Goal: Complete application form

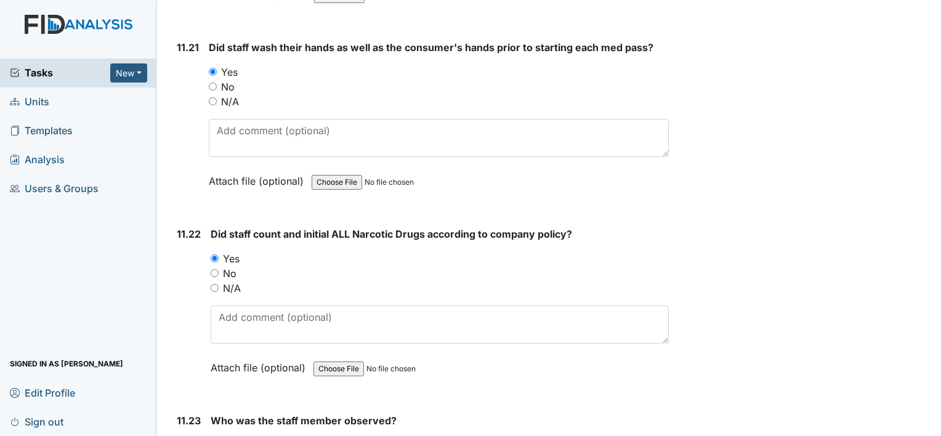
scroll to position [17847, 0]
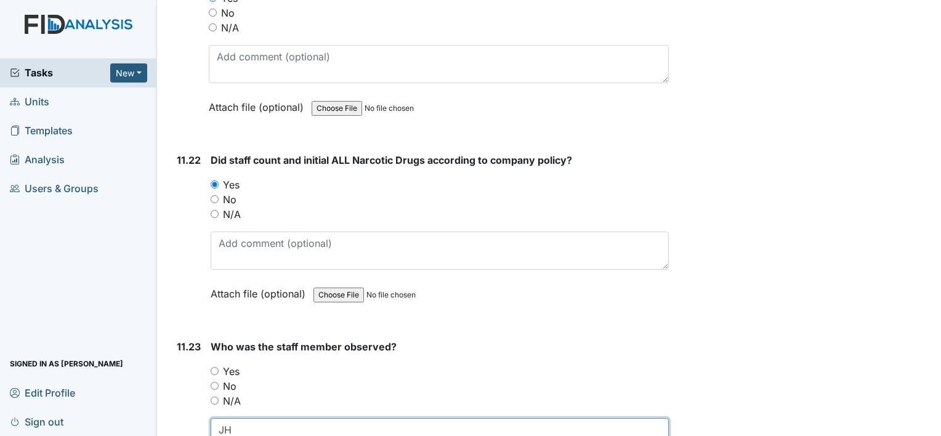
click at [230, 418] on textarea "JH" at bounding box center [440, 437] width 458 height 38
type textarea "J"
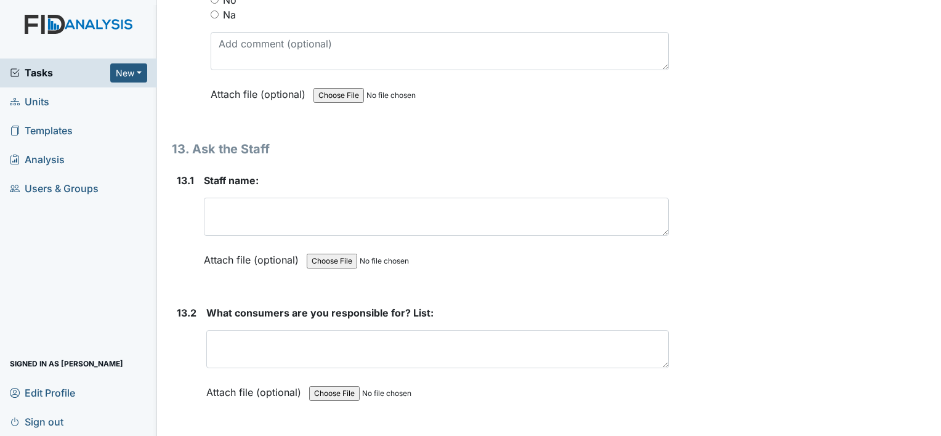
scroll to position [21164, 0]
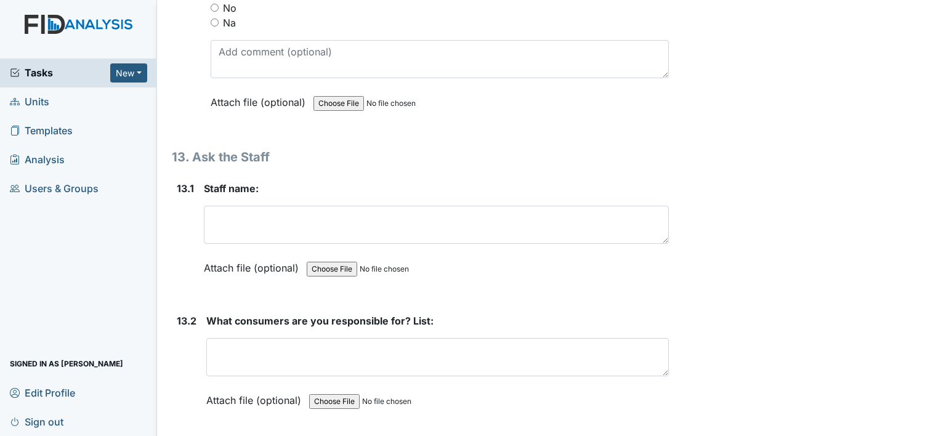
type textarea "AM"
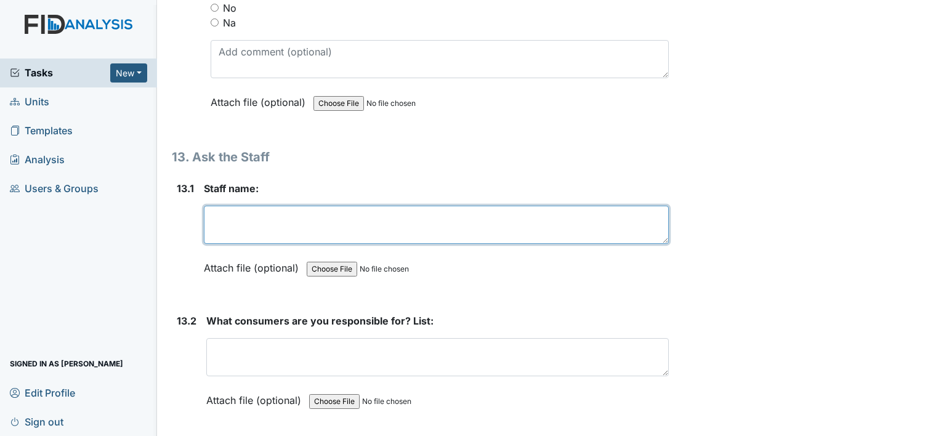
click at [217, 206] on textarea at bounding box center [436, 225] width 465 height 38
type textarea "Abby"
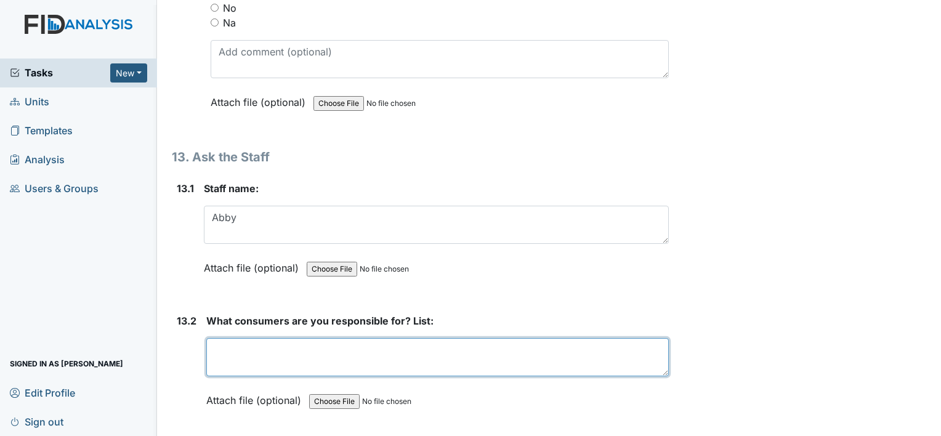
click at [232, 338] on textarea at bounding box center [437, 357] width 462 height 38
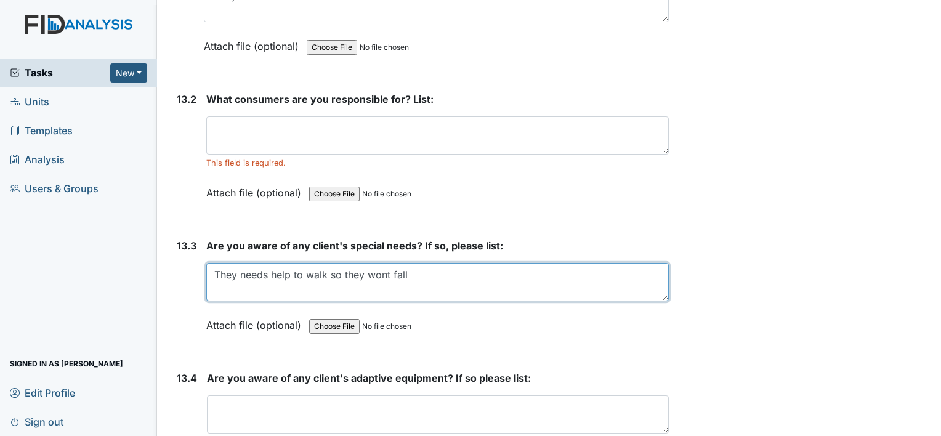
scroll to position [21410, 0]
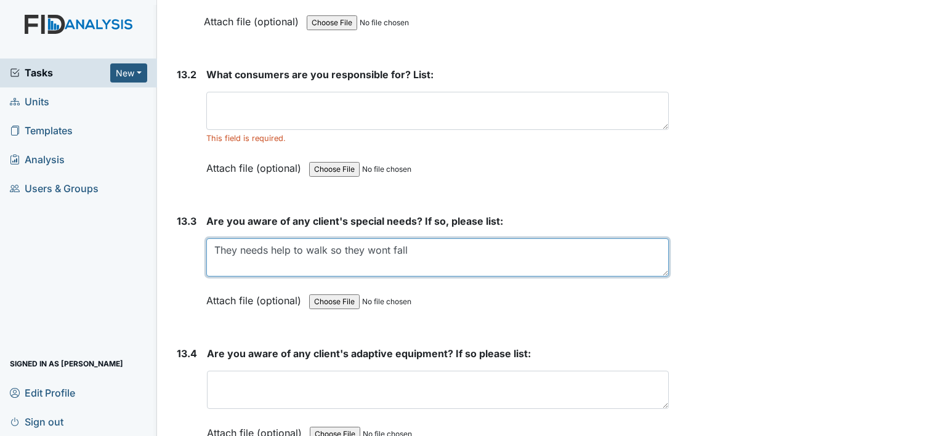
type textarea "They needs help to walk so they wont fall"
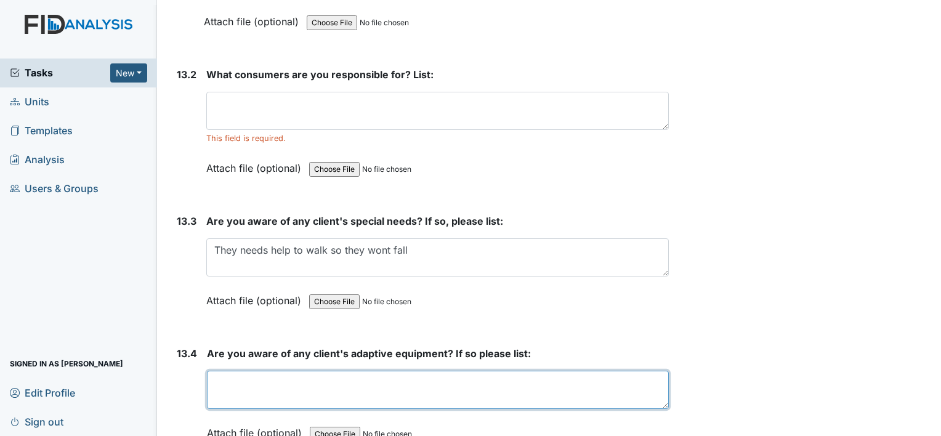
click at [217, 371] on textarea at bounding box center [438, 390] width 462 height 38
type textarea "t"
type textarea "They wear gate belts so you can help them walk so they won't fall"
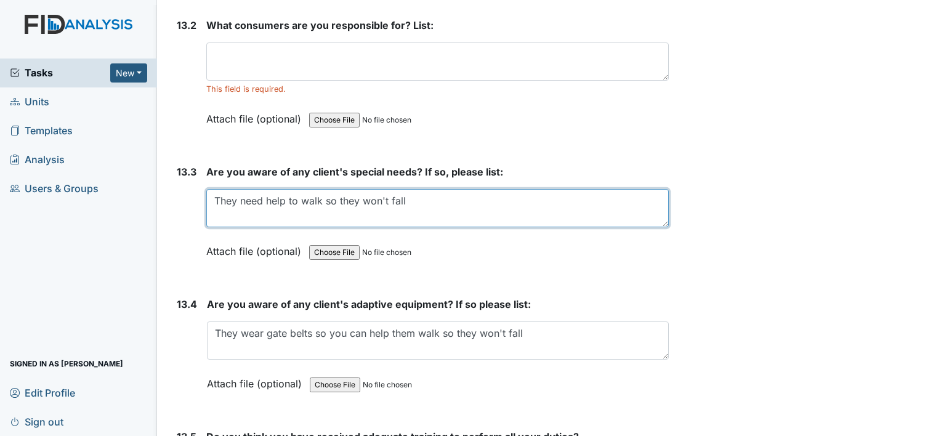
scroll to position [21484, 0]
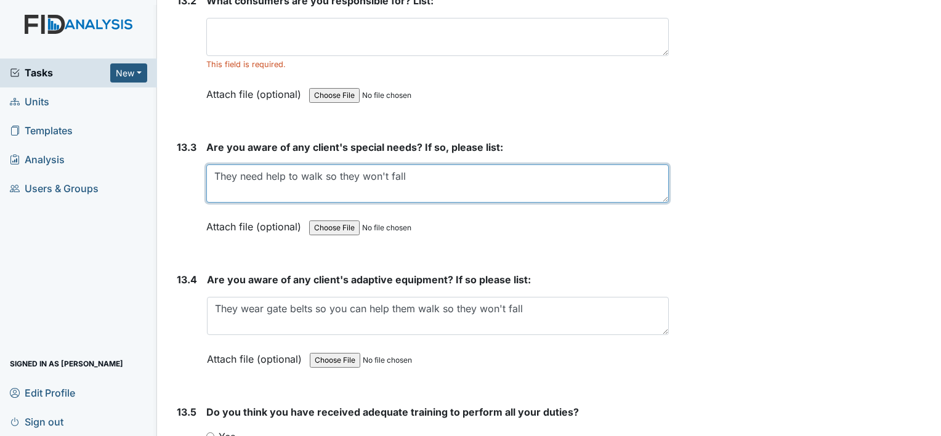
type textarea "They need help to walk so they won't fall"
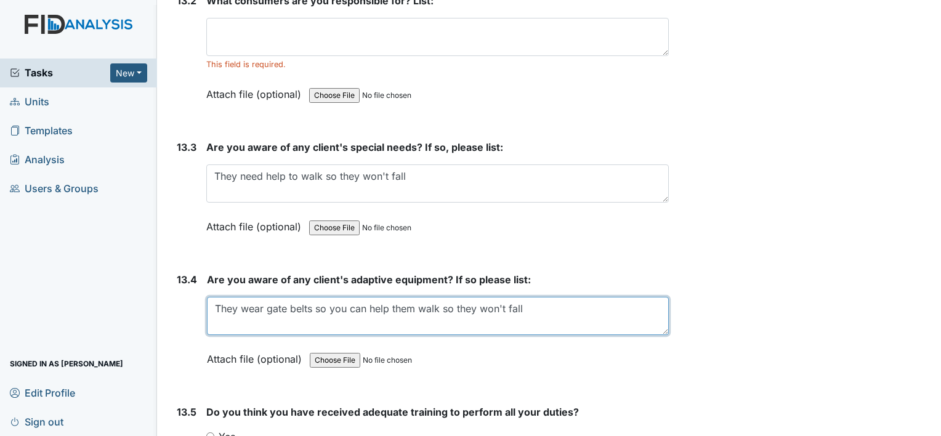
click at [278, 297] on textarea "They wear gate belts so you can help them walk so they won't fall" at bounding box center [438, 316] width 462 height 38
click at [272, 297] on textarea "They wear gate belts so you can help them walk so they won't fall" at bounding box center [438, 316] width 462 height 38
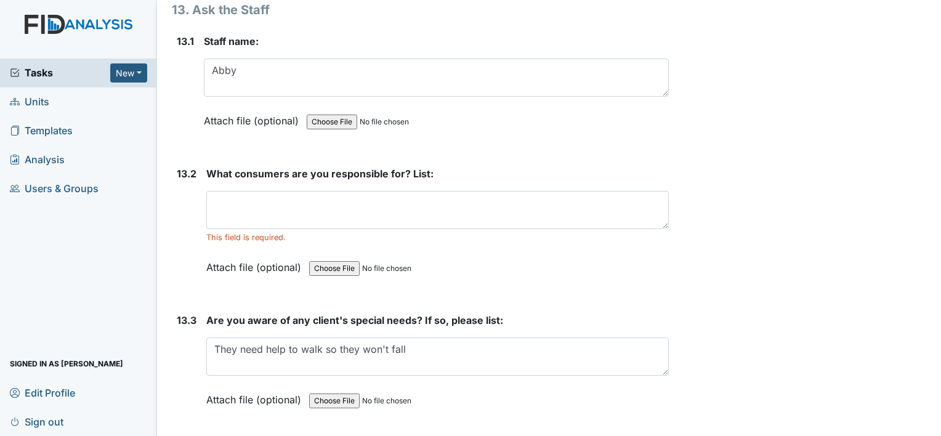
scroll to position [21303, 0]
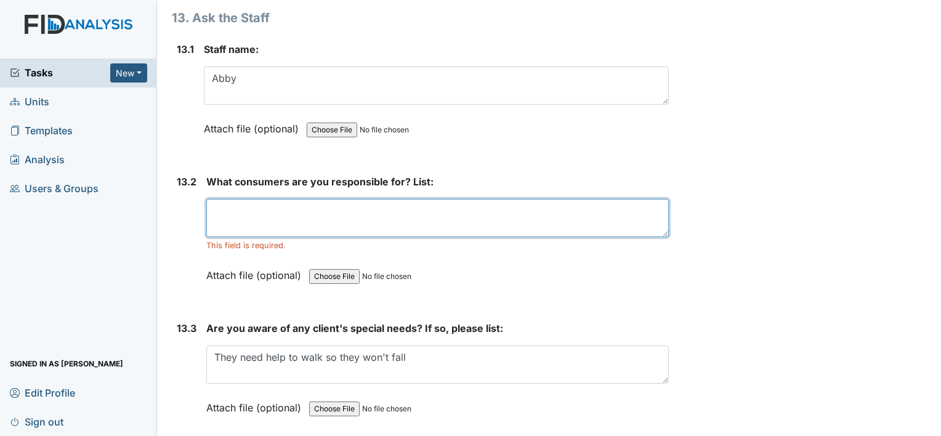
click at [238, 199] on textarea at bounding box center [437, 218] width 462 height 38
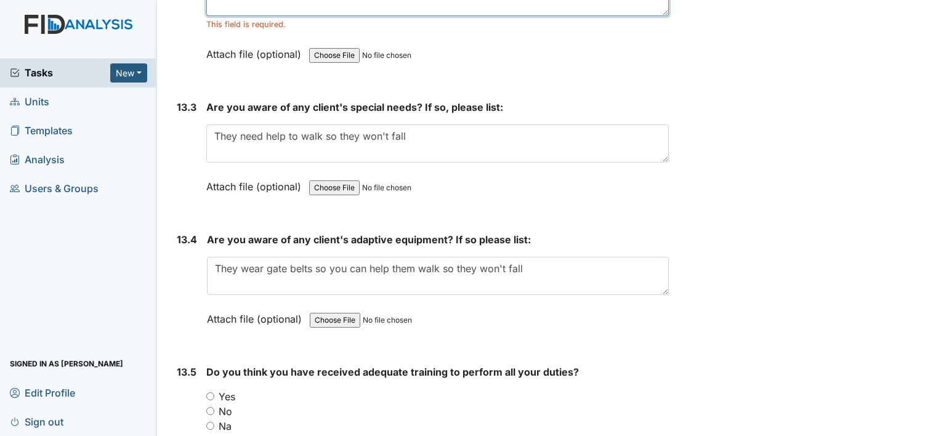
scroll to position [21533, 0]
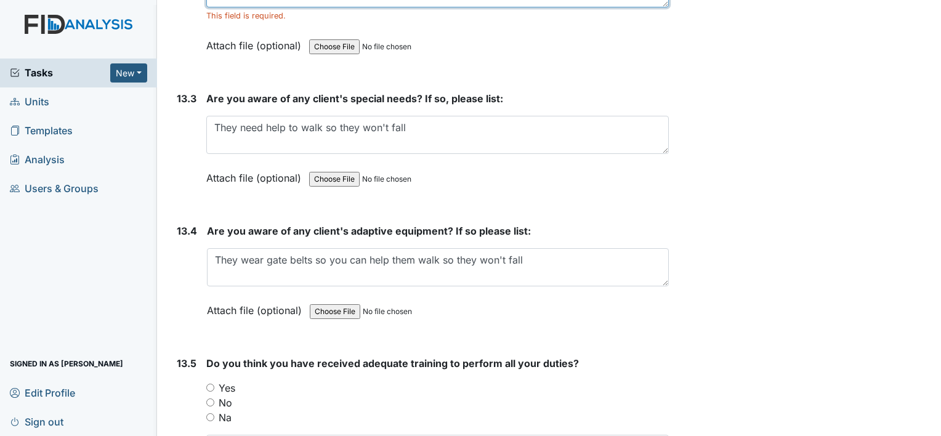
type textarea "DG, SK, TS"
click at [209, 384] on input "Yes" at bounding box center [210, 388] width 8 height 8
radio input "true"
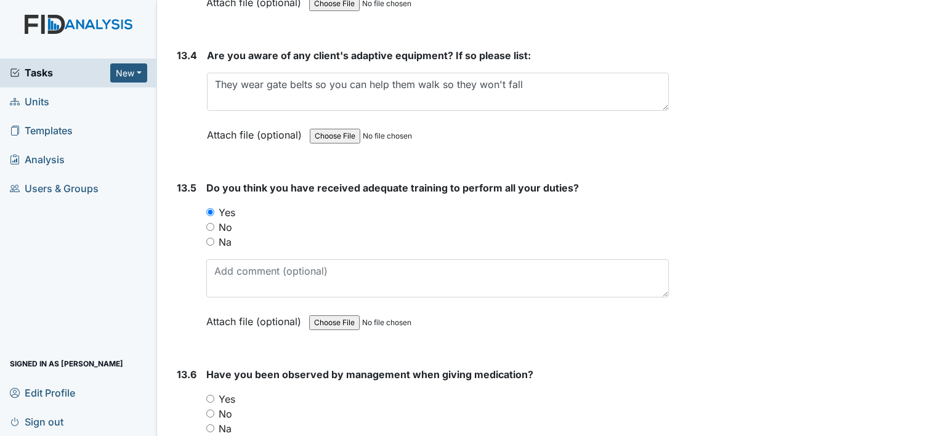
scroll to position [21713, 0]
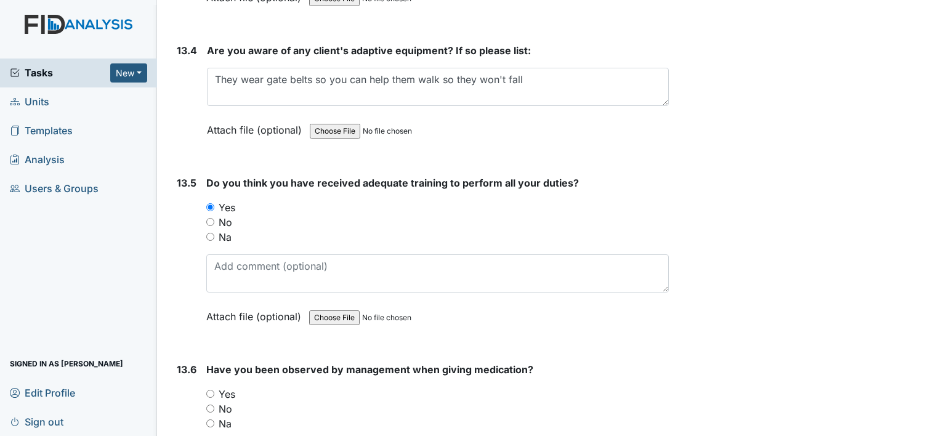
click at [208, 390] on input "Yes" at bounding box center [210, 394] width 8 height 8
radio input "true"
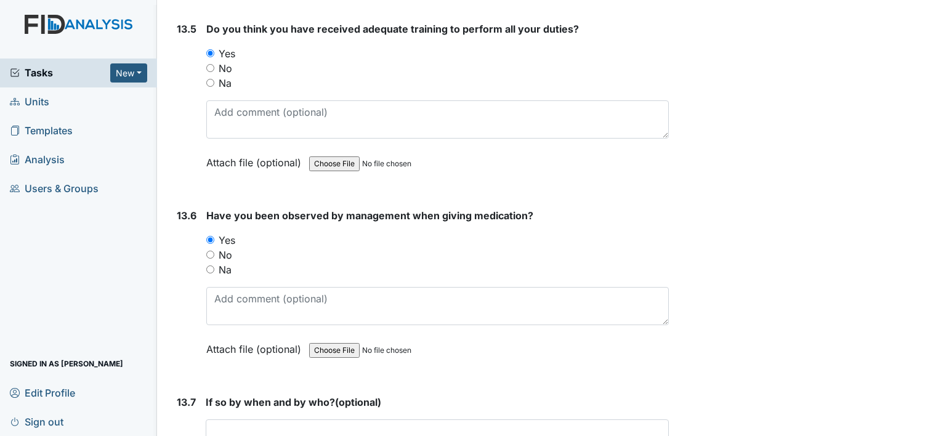
scroll to position [21870, 0]
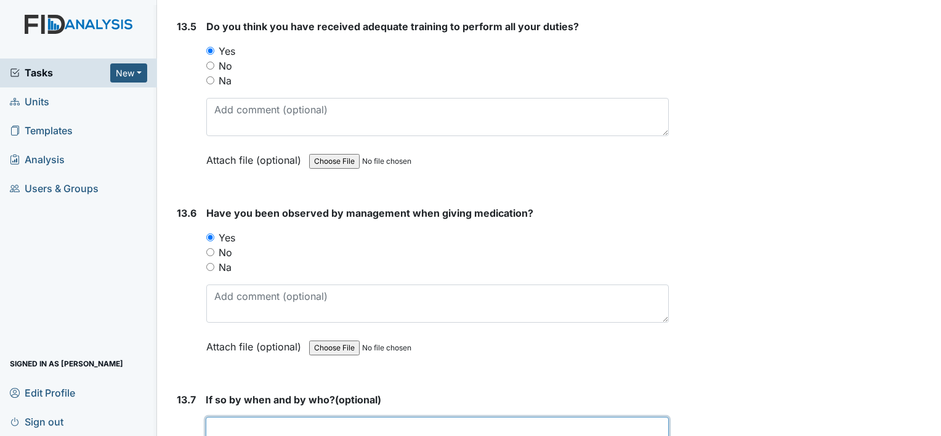
click at [222, 417] on textarea at bounding box center [437, 436] width 463 height 38
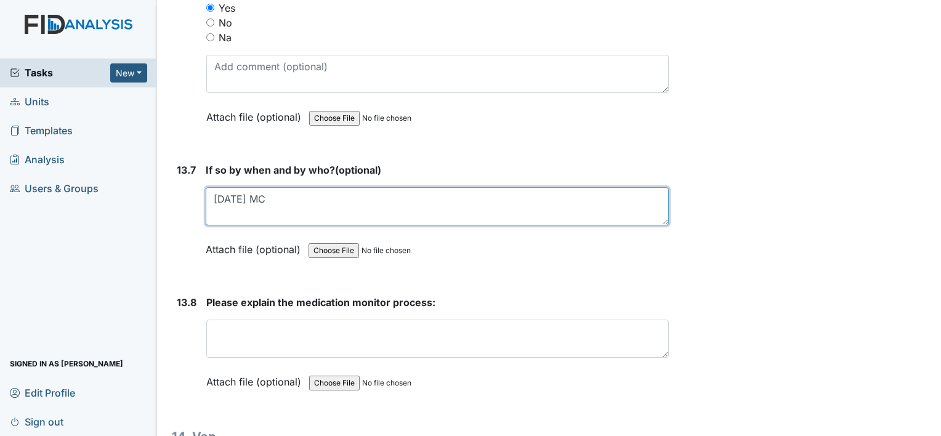
scroll to position [22124, 0]
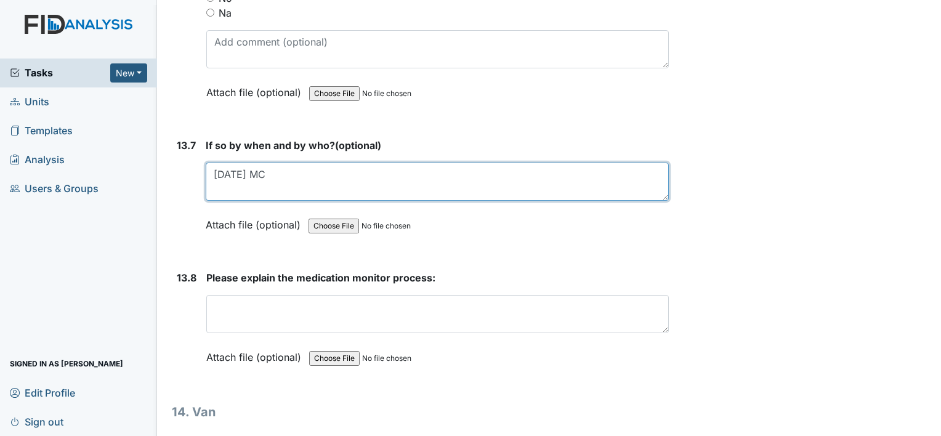
type textarea "[DATE] MC"
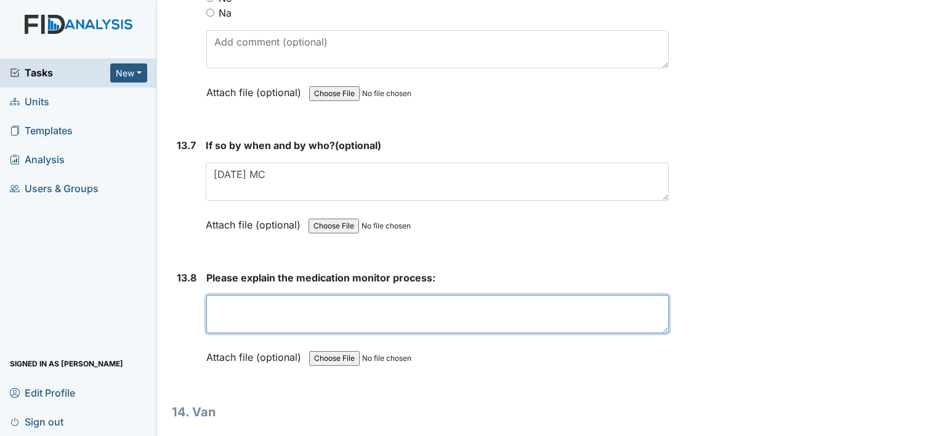
click at [229, 295] on textarea at bounding box center [437, 314] width 462 height 38
type textarea "s"
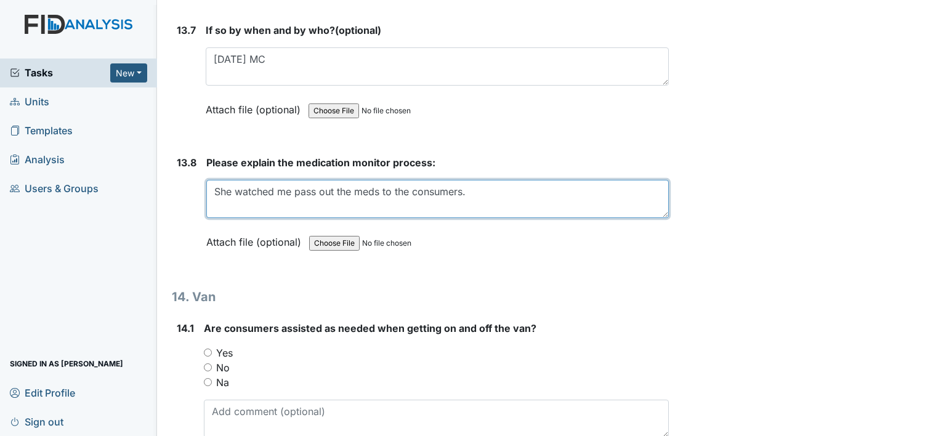
scroll to position [22264, 0]
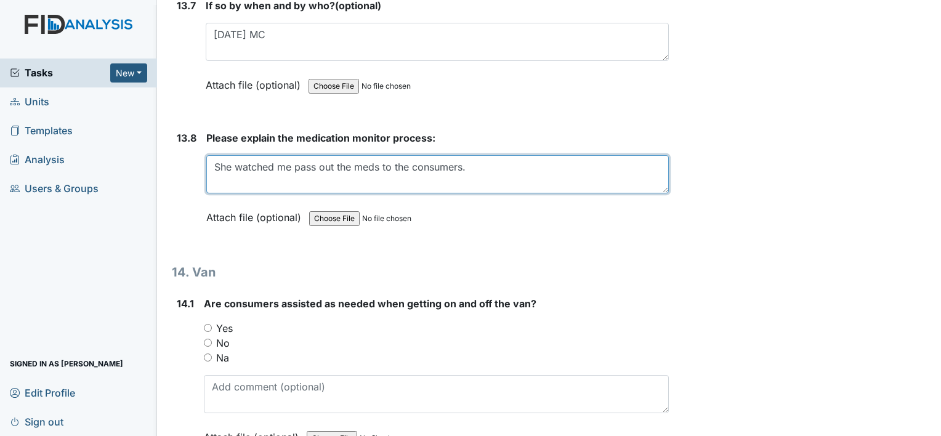
type textarea "She watched me pass out the meds to the consumers."
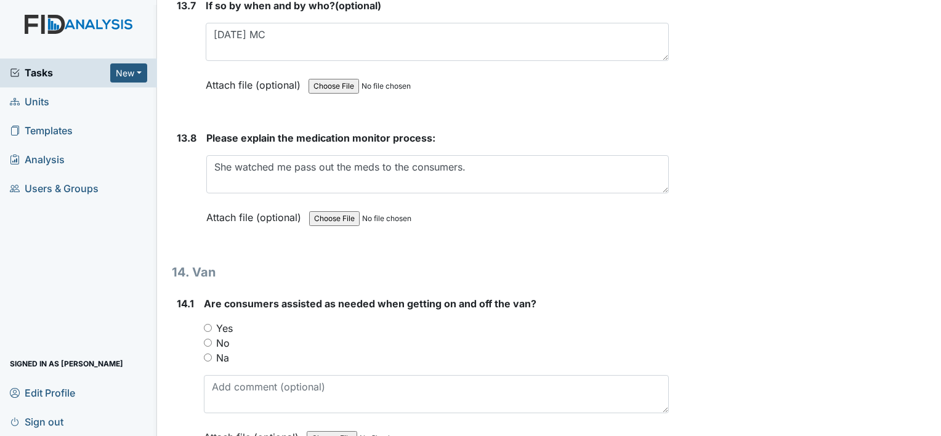
click at [207, 324] on input "Yes" at bounding box center [208, 328] width 8 height 8
radio input "true"
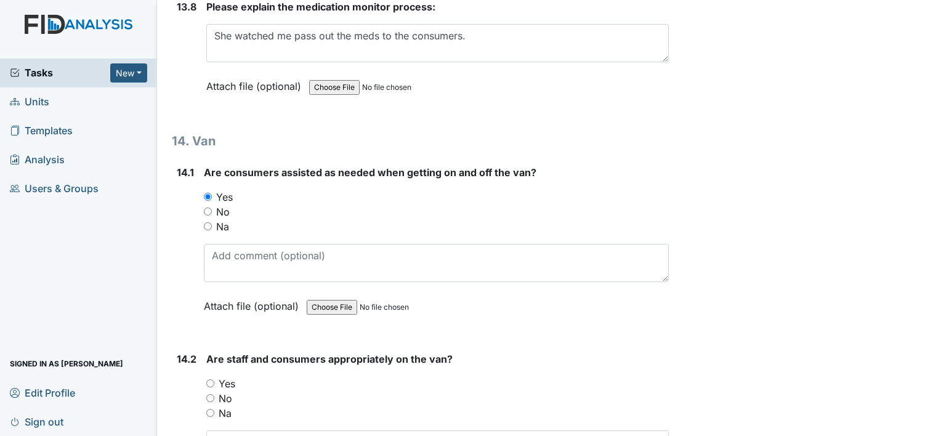
scroll to position [22420, 0]
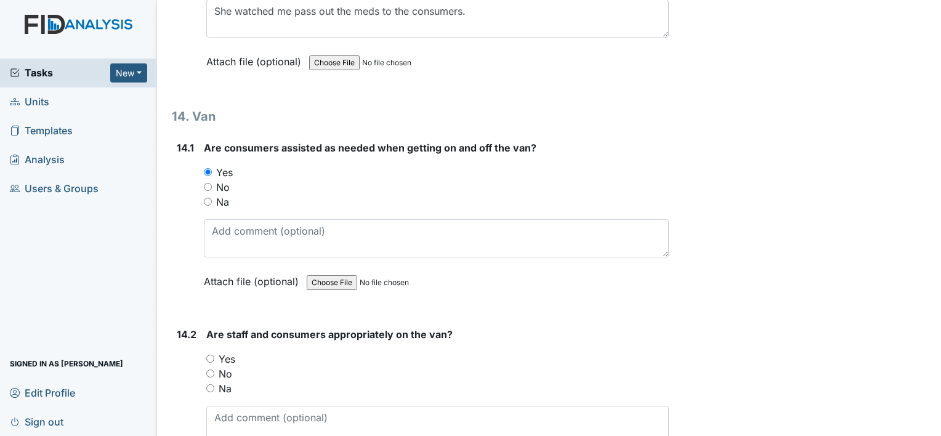
click at [210, 355] on input "Yes" at bounding box center [210, 359] width 8 height 8
radio input "true"
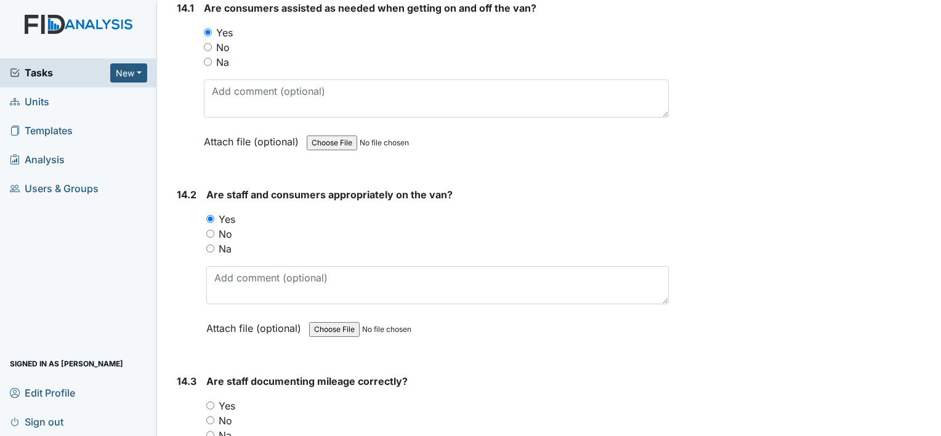
scroll to position [22584, 0]
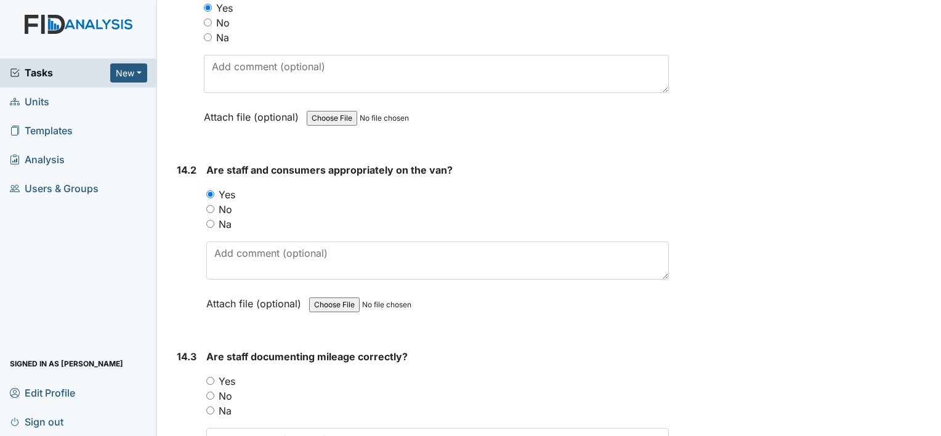
click at [209, 377] on input "Yes" at bounding box center [210, 381] width 8 height 8
radio input "true"
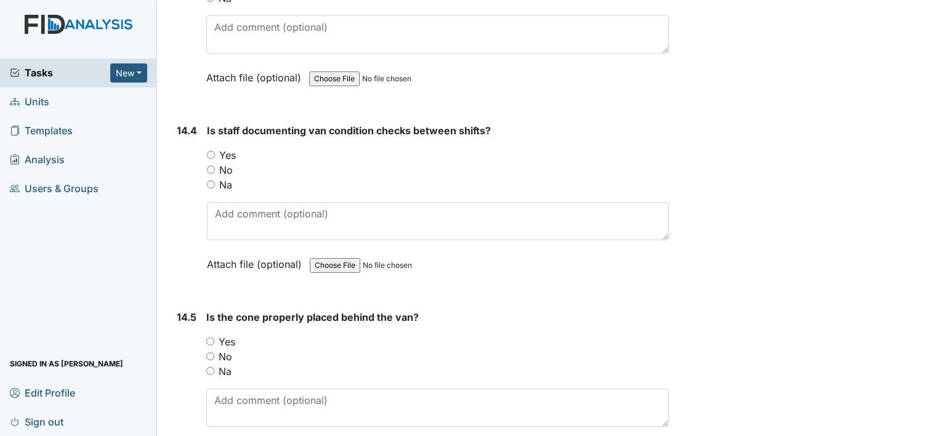
scroll to position [23011, 0]
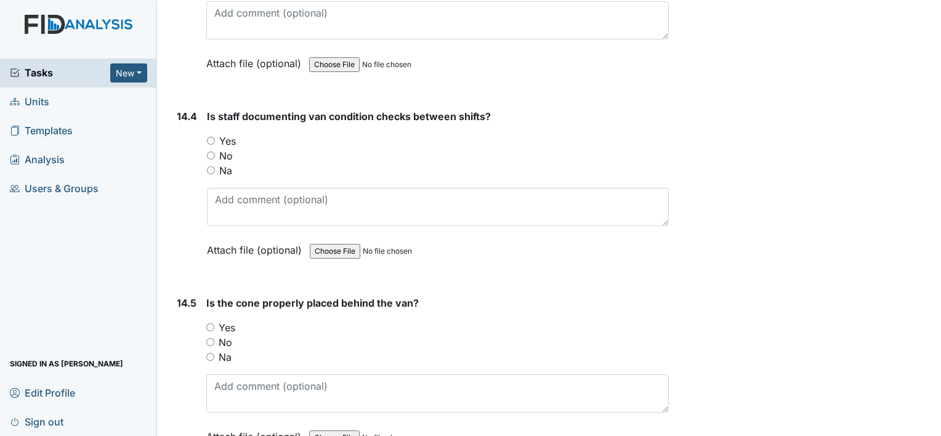
click at [209, 137] on input "Yes" at bounding box center [211, 141] width 8 height 8
radio input "true"
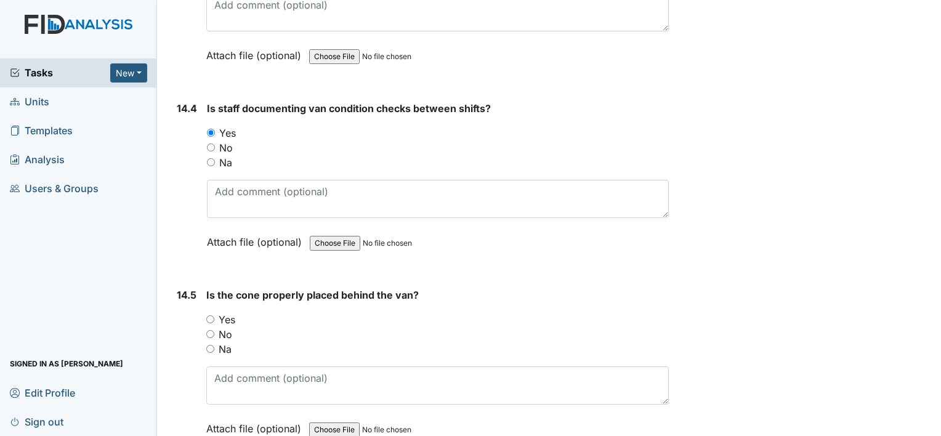
scroll to position [23027, 0]
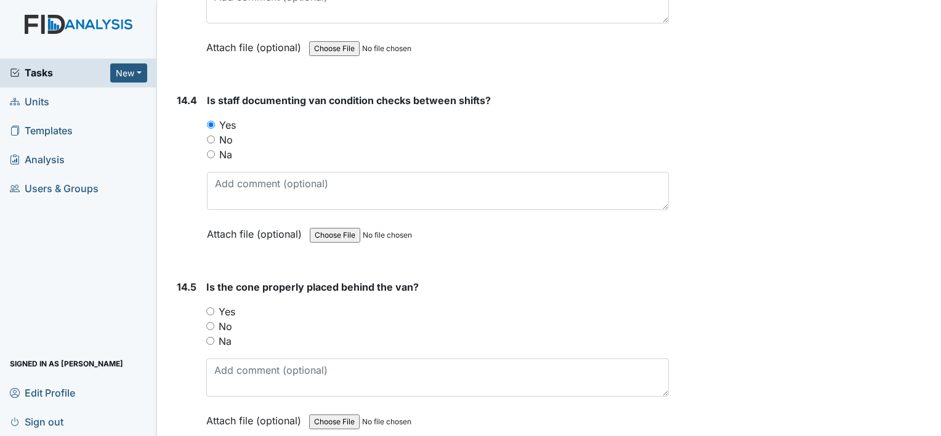
click at [210, 307] on input "Yes" at bounding box center [210, 311] width 8 height 8
radio input "true"
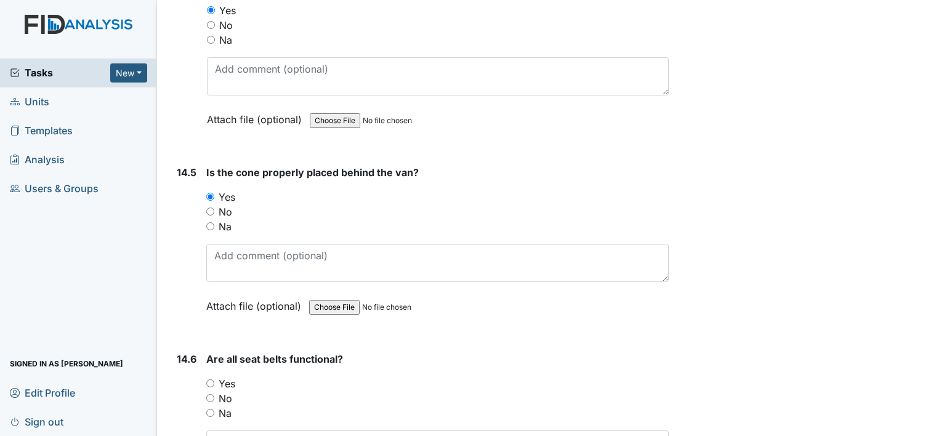
scroll to position [23150, 0]
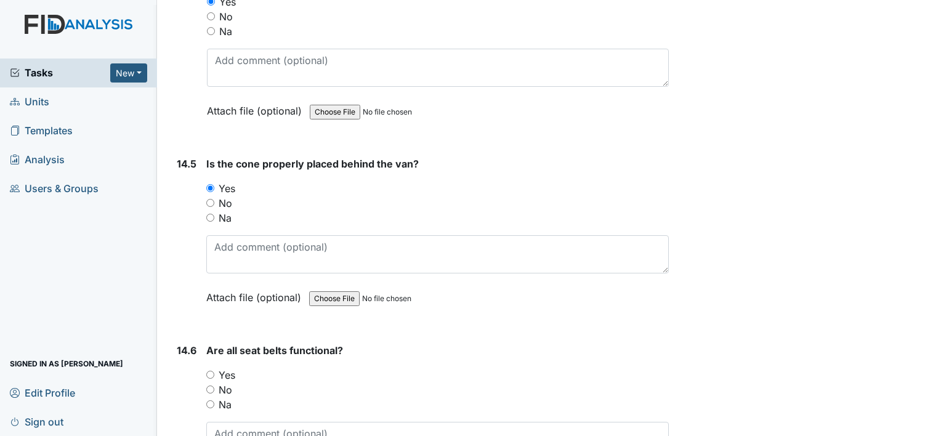
click at [212, 371] on input "Yes" at bounding box center [210, 375] width 8 height 8
radio input "true"
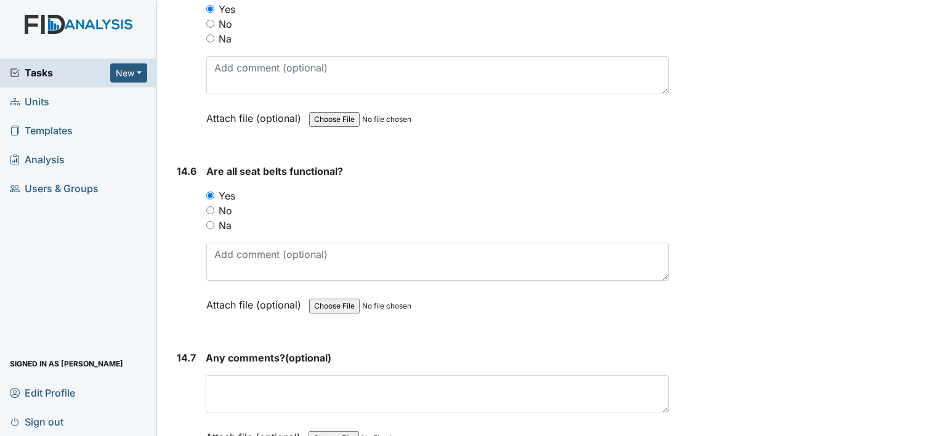
scroll to position [23329, 0]
click at [651, 382] on form "Any comments? (optional) This field is required. Attach file (optional) You can…" at bounding box center [437, 406] width 463 height 113
